Goal: Information Seeking & Learning: Learn about a topic

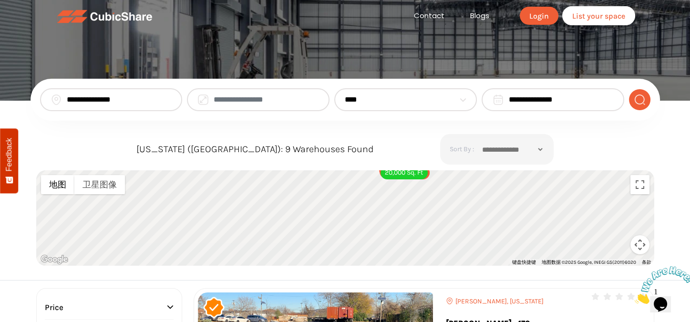
click at [438, 104] on select "**********" at bounding box center [400, 99] width 110 height 11
select select "*"
click at [345, 94] on select "**********" at bounding box center [400, 99] width 110 height 11
click at [640, 102] on img "submit" at bounding box center [640, 99] width 12 height 11
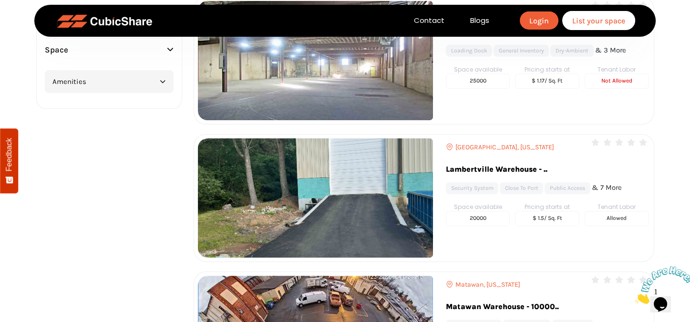
scroll to position [477, 0]
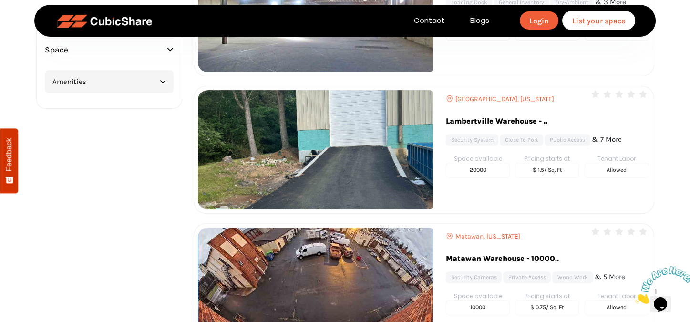
drag, startPoint x: 529, startPoint y: 174, endPoint x: 567, endPoint y: 175, distance: 37.7
click at [566, 174] on h5 "$ 1.5/ sq. ft" at bounding box center [547, 170] width 64 height 15
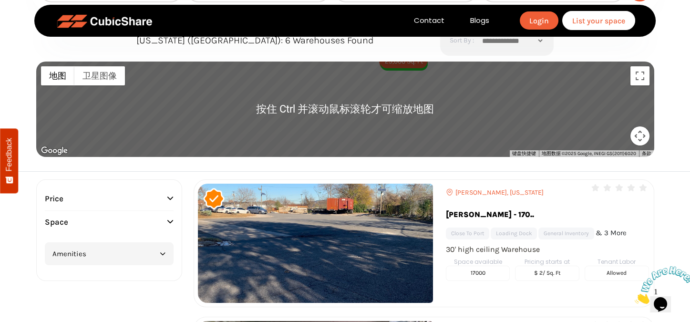
scroll to position [143, 0]
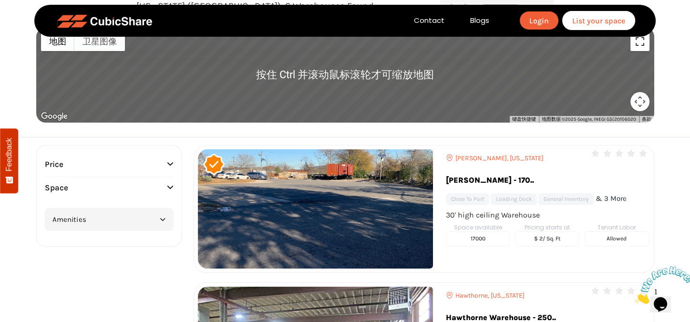
click at [641, 43] on button "切换全屏视图" at bounding box center [640, 41] width 19 height 19
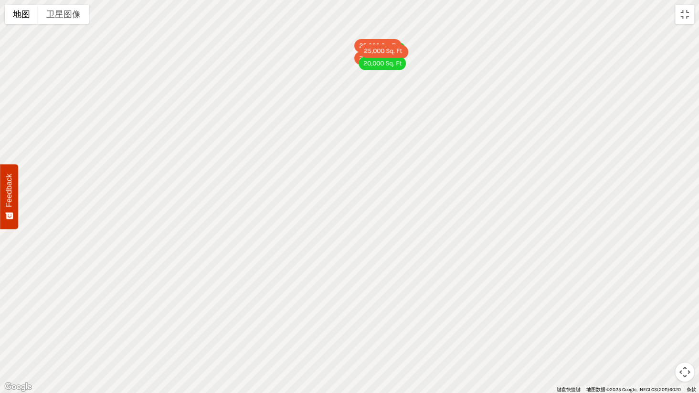
click at [380, 235] on div "17,000 Sq. Ft 25,000 Sq. Ft 20,000 Sq. Ft 10,000 Sq. Ft 20,000 Sq. Ft 25,000 Sq…" at bounding box center [349, 196] width 699 height 393
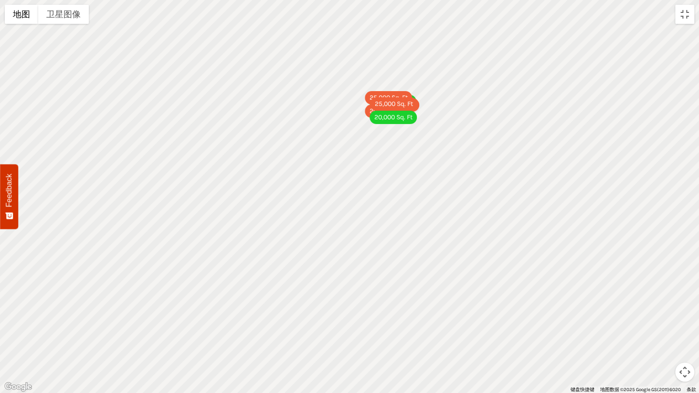
drag, startPoint x: 376, startPoint y: 160, endPoint x: 381, endPoint y: 196, distance: 36.6
click at [381, 196] on div "17,000 Sq. Ft 25,000 Sq. Ft 20,000 Sq. Ft 10,000 Sq. Ft 20,000 Sq. Ft 25,000 Sq…" at bounding box center [349, 196] width 699 height 393
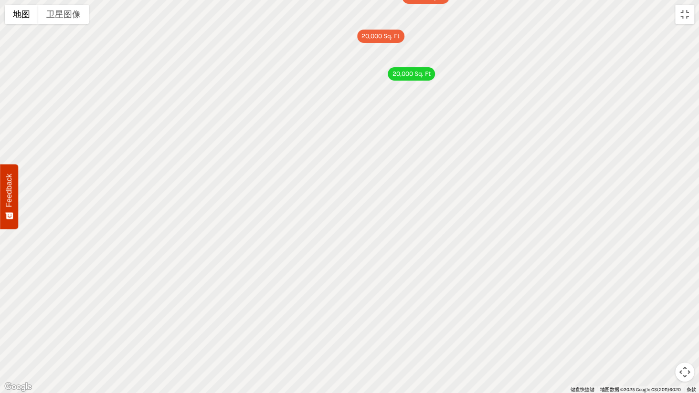
click at [386, 264] on div "17,000 Sq. Ft 25,000 Sq. Ft 20,000 Sq. Ft 10,000 Sq. Ft 20,000 Sq. Ft 25,000 Sq…" at bounding box center [349, 196] width 699 height 393
click at [378, 293] on div "17,000 Sq. Ft 25,000 Sq. Ft 20,000 Sq. Ft 10,000 Sq. Ft 20,000 Sq. Ft 25,000 Sq…" at bounding box center [349, 196] width 699 height 393
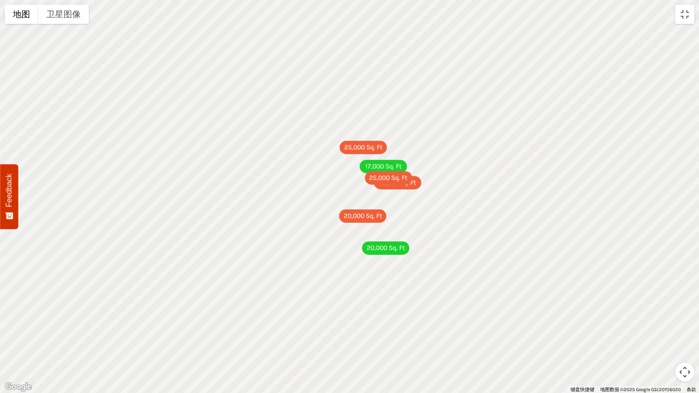
click at [401, 244] on div "20,000 Sq. Ft" at bounding box center [385, 247] width 47 height 13
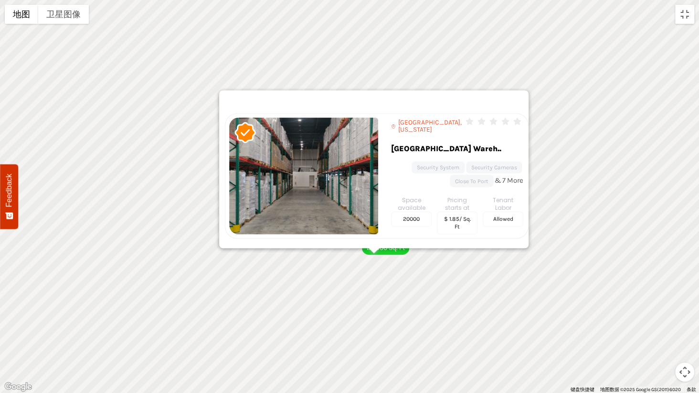
click at [598, 162] on div "17,000 Sq. Ft 25,000 Sq. Ft 20,000 Sq. Ft 10,000 Sq. Ft 20,000 Sq. Ft 25,000 Sq…" at bounding box center [349, 196] width 699 height 393
click at [566, 146] on div "17,000 Sq. Ft 25,000 Sq. Ft 20,000 Sq. Ft 10,000 Sq. Ft 20,000 Sq. Ft 25,000 Sq…" at bounding box center [349, 196] width 699 height 393
drag, startPoint x: 682, startPoint y: 18, endPoint x: 540, endPoint y: 34, distance: 143.1
click at [682, 18] on button "切换全屏视图" at bounding box center [684, 14] width 19 height 19
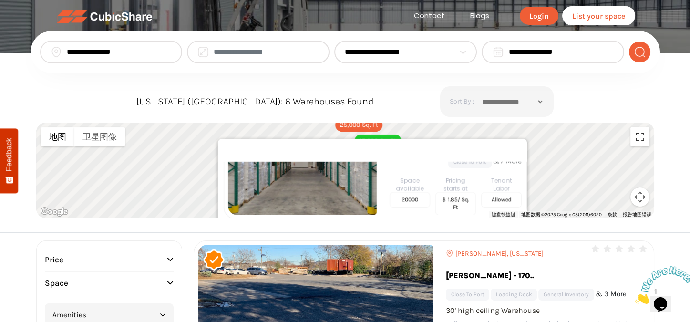
scroll to position [0, 0]
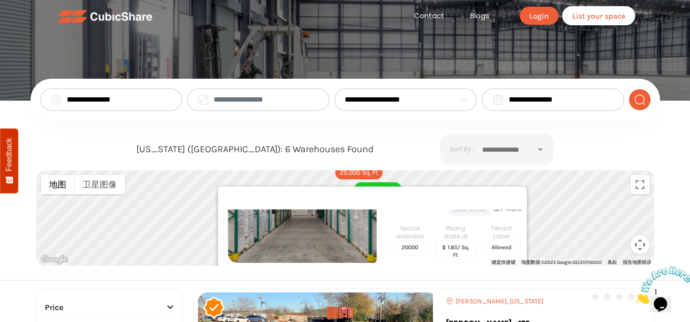
click at [115, 96] on input "**********" at bounding box center [119, 99] width 105 height 11
drag, startPoint x: 128, startPoint y: 102, endPoint x: 63, endPoint y: 98, distance: 66.0
click at [63, 98] on div "**********" at bounding box center [111, 99] width 143 height 23
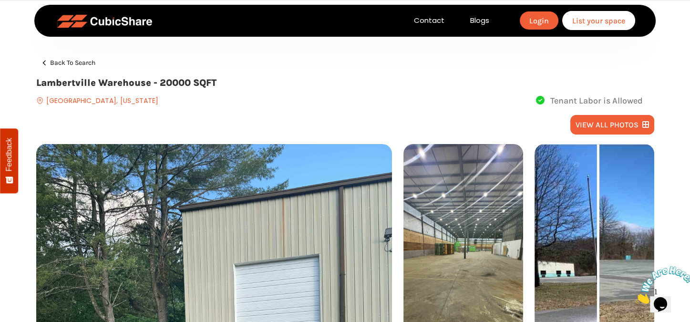
click at [44, 63] on icon at bounding box center [44, 63] width 4 height 6
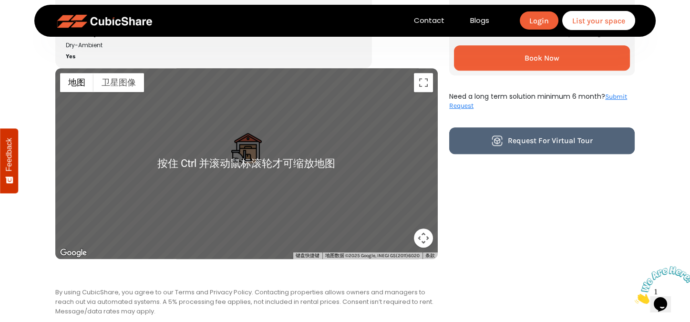
scroll to position [907, 0]
